Goal: Task Accomplishment & Management: Use online tool/utility

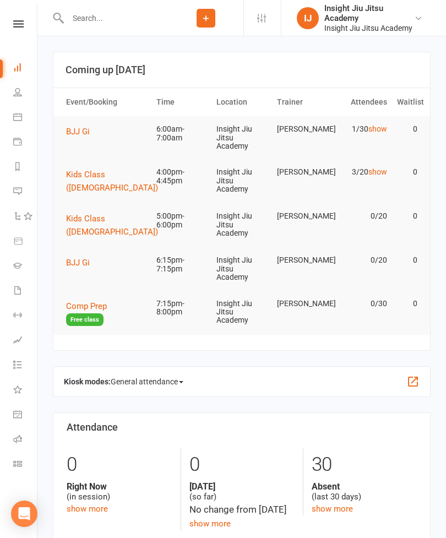
click at [80, 130] on span "BJJ Gi" at bounding box center [78, 132] width 24 height 10
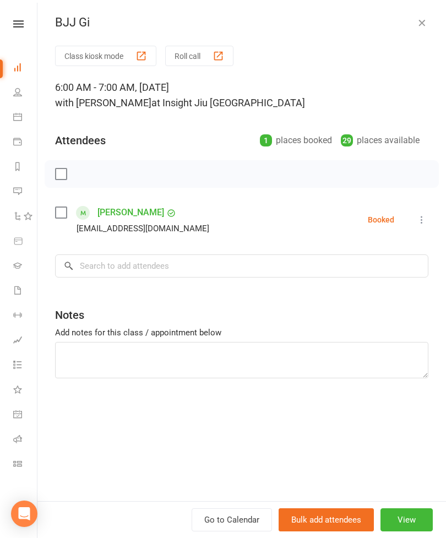
click at [19, 463] on icon at bounding box center [17, 463] width 9 height 9
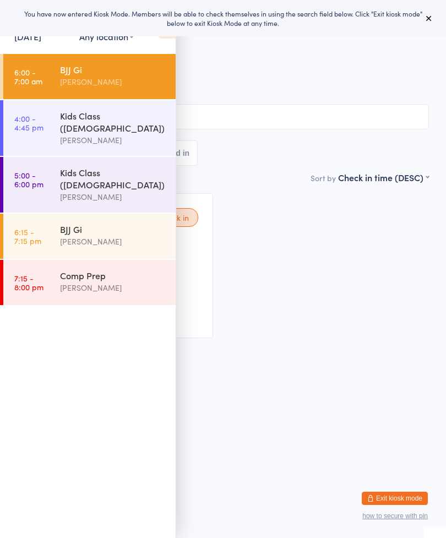
click at [430, 12] on button at bounding box center [428, 18] width 13 height 13
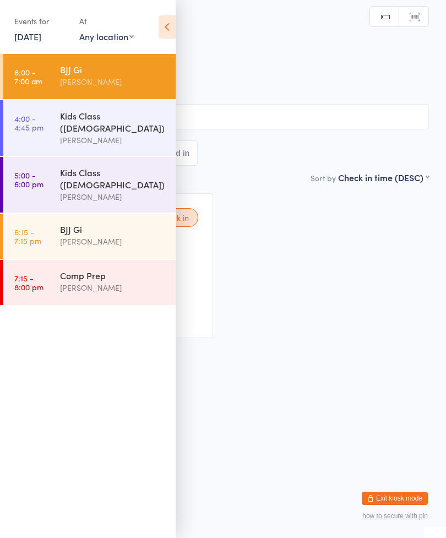
click at [173, 18] on icon at bounding box center [167, 26] width 17 height 23
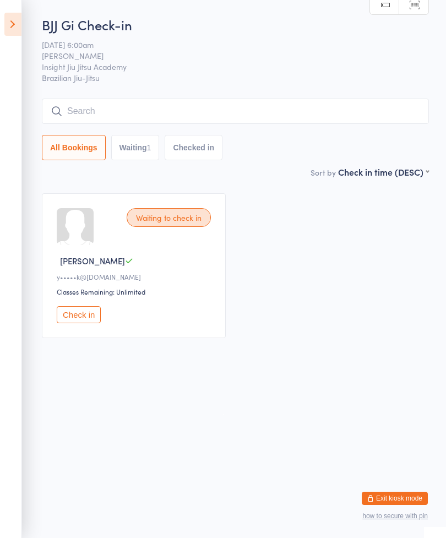
click at [320, 110] on input "search" at bounding box center [235, 111] width 387 height 25
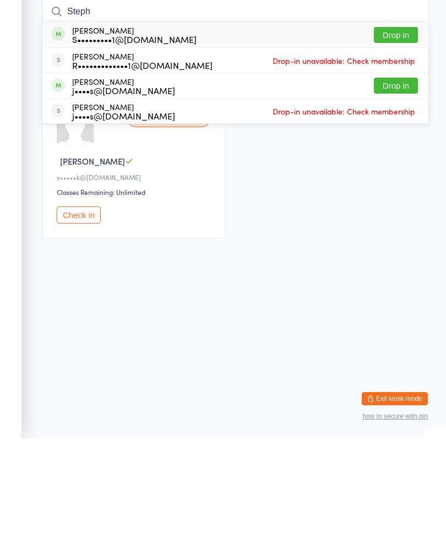
type input "Steph"
click at [396, 127] on button "Drop in" at bounding box center [396, 135] width 44 height 16
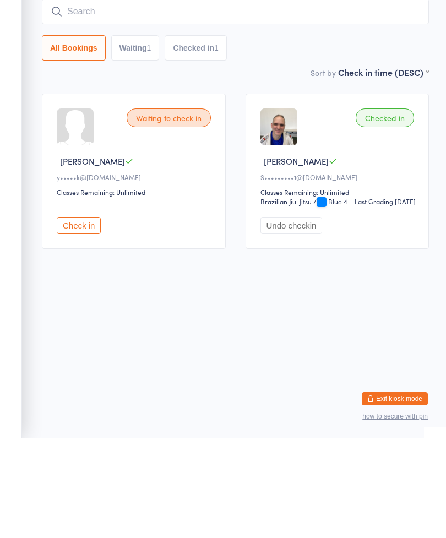
click at [325, 99] on input "search" at bounding box center [235, 111] width 387 height 25
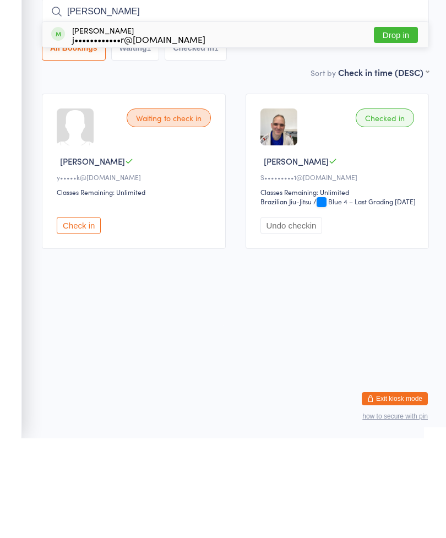
type input "[PERSON_NAME]"
click at [399, 127] on button "Drop in" at bounding box center [396, 135] width 44 height 16
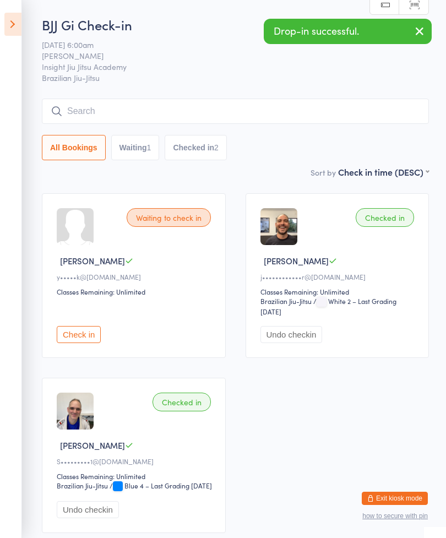
click at [317, 107] on input "search" at bounding box center [235, 111] width 387 height 25
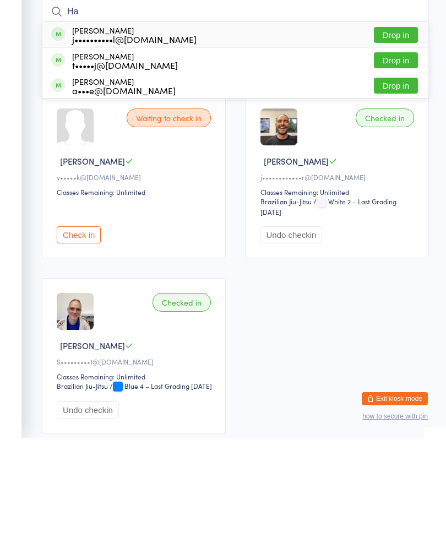
type input "H"
